Goal: Task Accomplishment & Management: Manage account settings

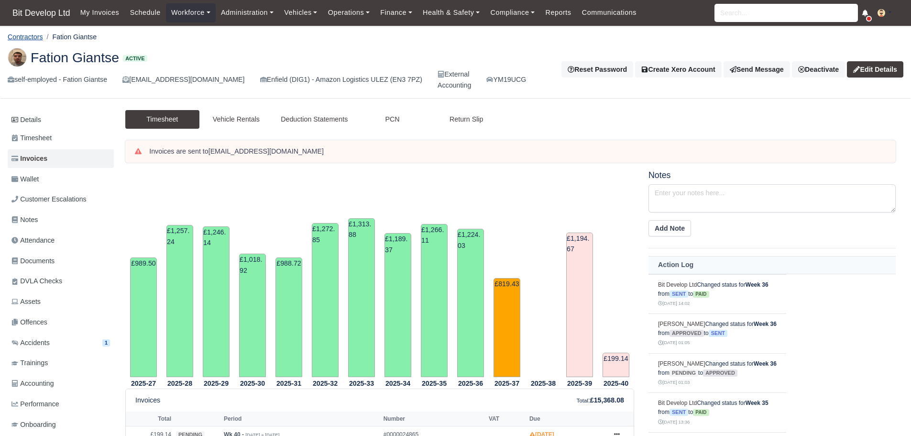
click at [34, 35] on link "Contractors" at bounding box center [25, 37] width 35 height 8
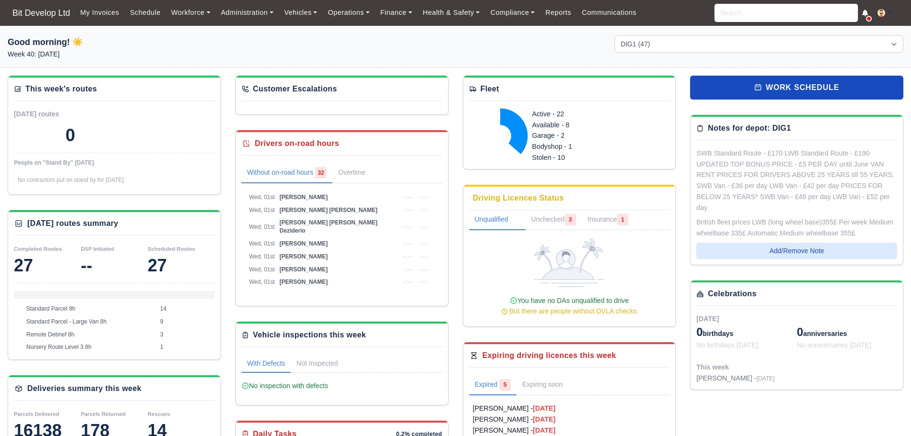
select select "2"
click at [182, 10] on link "Workforce" at bounding box center [191, 12] width 50 height 19
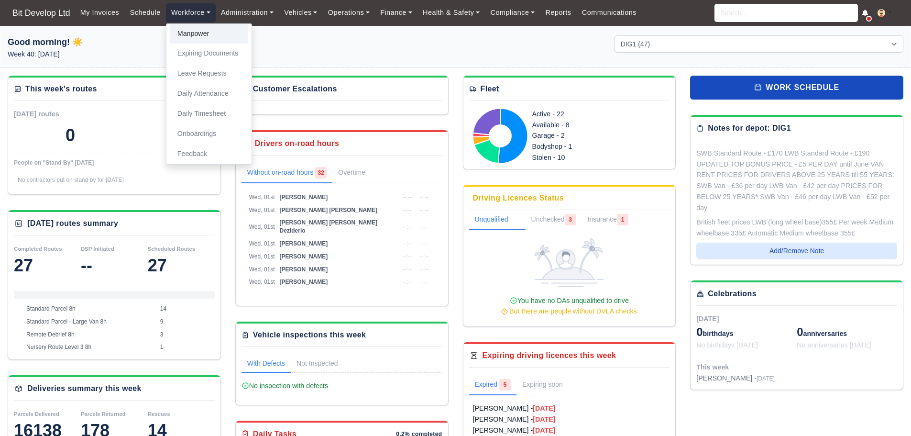
click at [189, 32] on link "Manpower" at bounding box center [208, 34] width 77 height 20
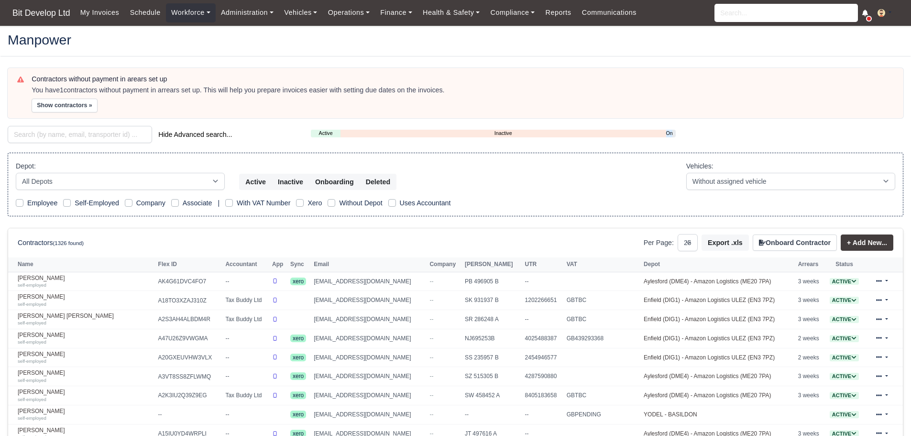
select select "25"
click at [45, 138] on input "search" at bounding box center [80, 134] width 144 height 17
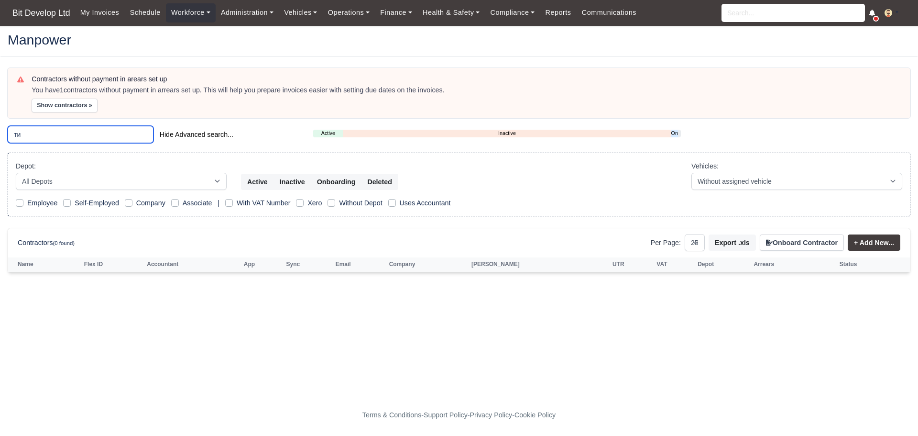
type input "т"
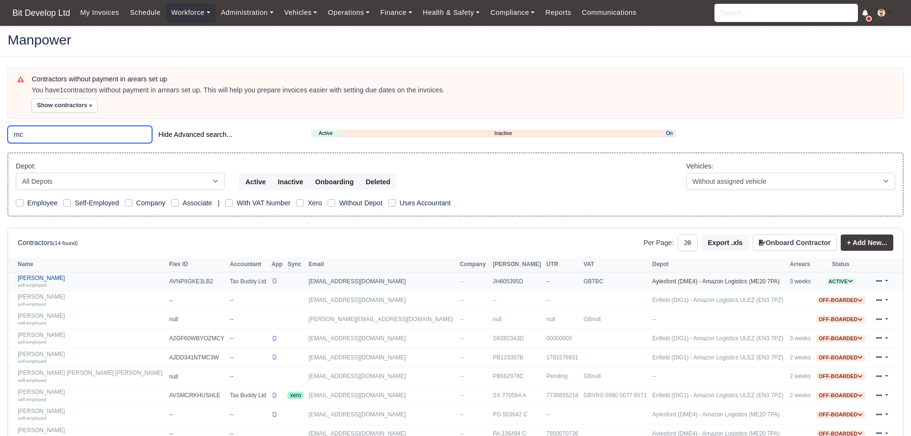
type input "mc"
click at [75, 280] on link "Timothy Carnell mckean self-employed" at bounding box center [91, 281] width 147 height 14
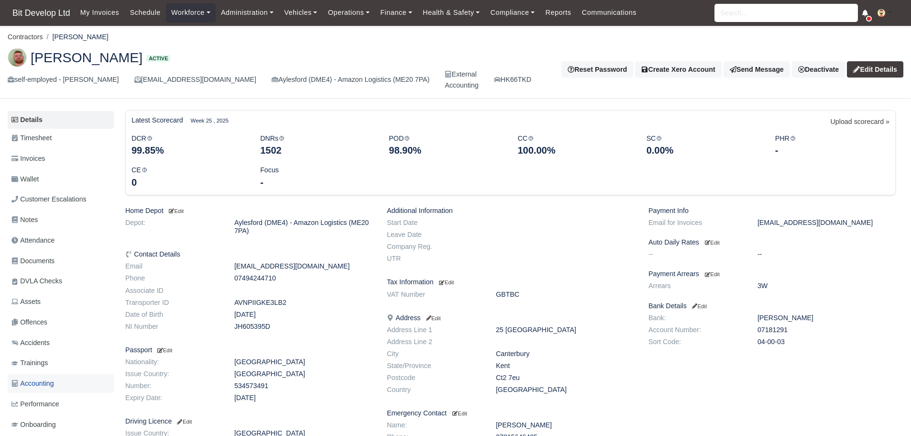
click at [44, 387] on span "Accounting" at bounding box center [32, 383] width 43 height 11
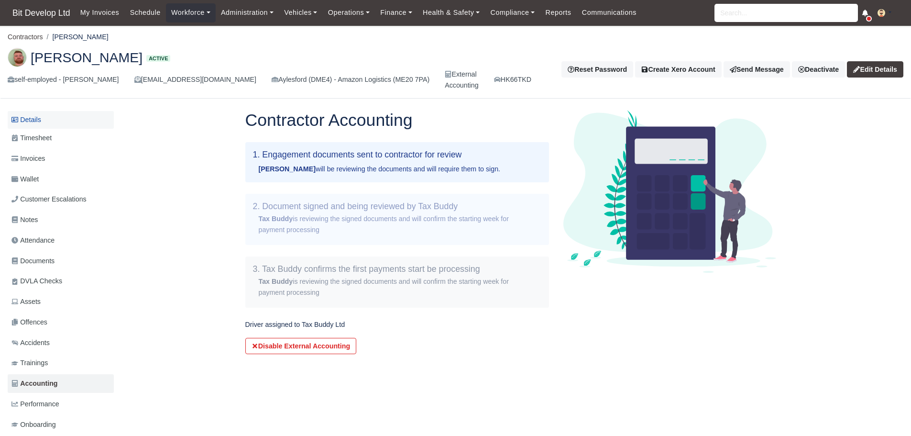
click at [41, 119] on link "Details" at bounding box center [61, 120] width 106 height 18
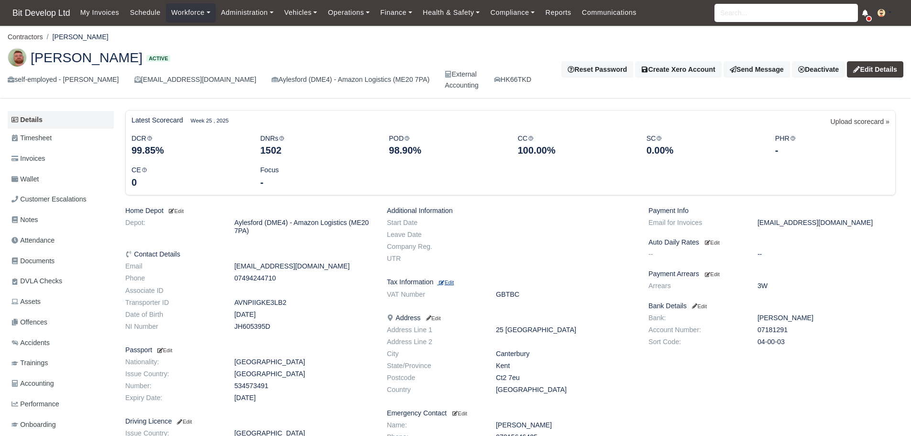
click at [454, 284] on small "Edit" at bounding box center [446, 282] width 15 height 6
